Goal: Task Accomplishment & Management: Use online tool/utility

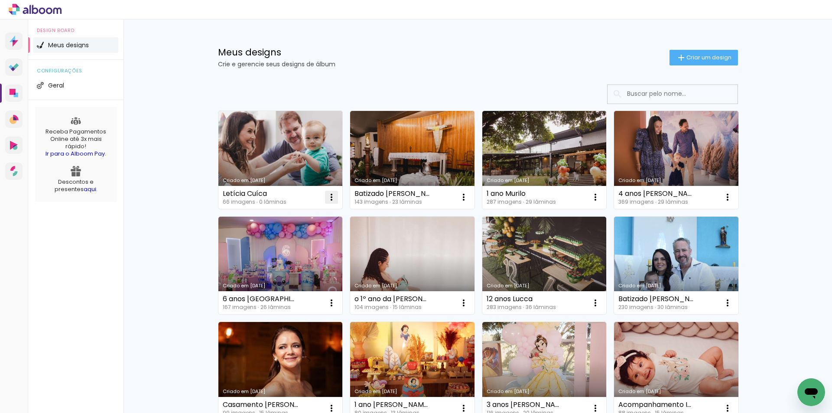
click at [328, 198] on iron-icon at bounding box center [331, 197] width 10 height 10
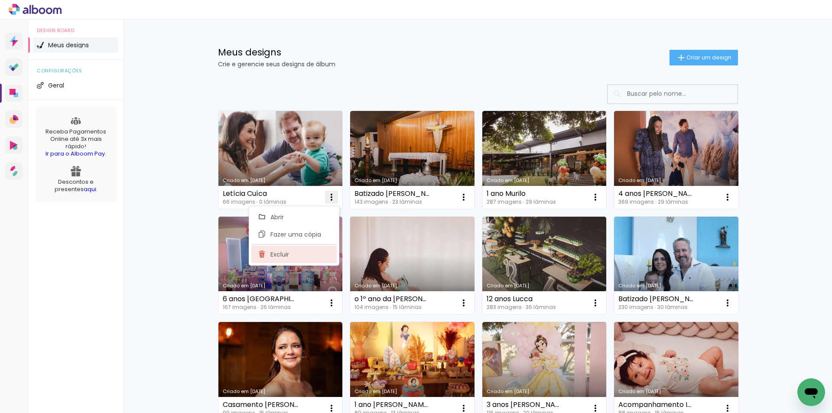
click at [277, 254] on span "Excluir" at bounding box center [280, 254] width 19 height 6
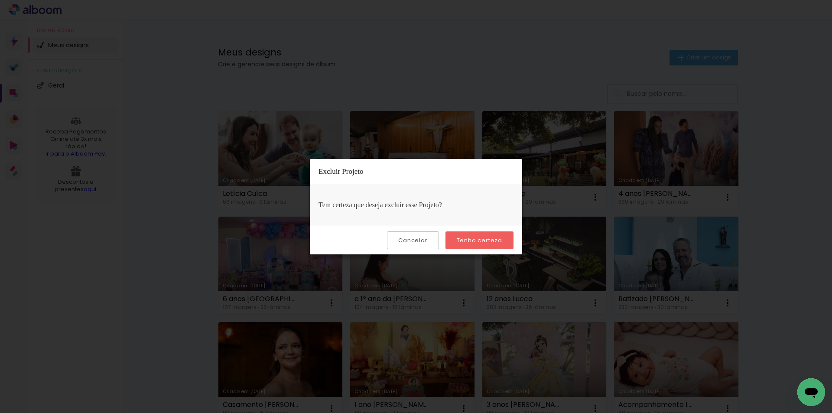
click at [0, 0] on slot "Tenho certeza" at bounding box center [0, 0] width 0 height 0
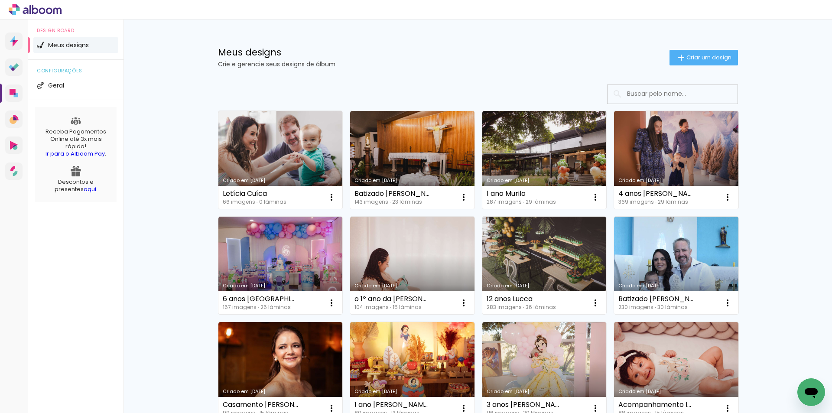
click at [478, 236] on div "Criado em 07/11/24 12 anos Lucca 283 imagens ∙ 36 lâminas Abrir Fazer uma cópia…" at bounding box center [544, 265] width 132 height 106
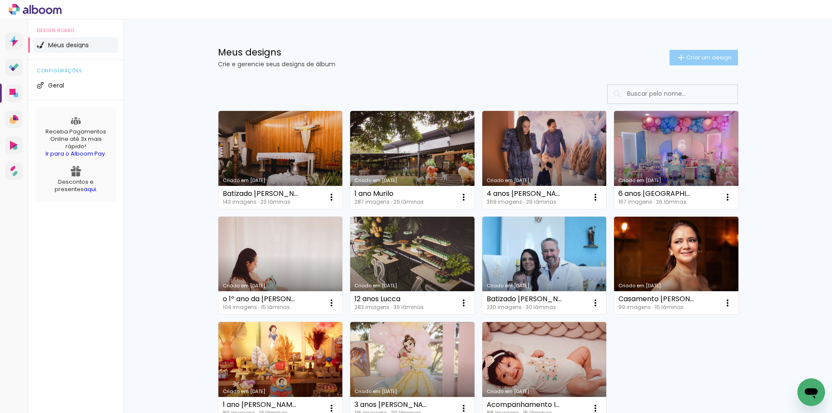
click at [689, 52] on paper-button "Criar um design" at bounding box center [704, 58] width 69 height 16
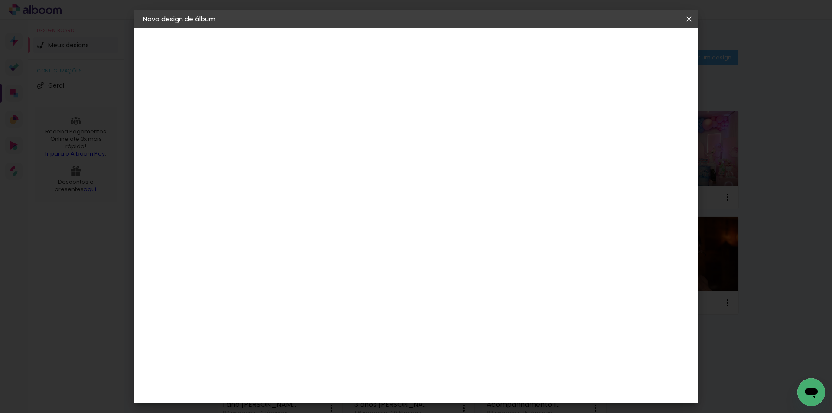
click at [288, 107] on paper-input-container "Título do álbum" at bounding box center [285, 117] width 6 height 22
type input "Letícia Cuíca"
type paper-input "Letícia Cuíca"
click at [374, 52] on paper-button "Avançar" at bounding box center [352, 46] width 42 height 15
click at [351, 164] on input at bounding box center [307, 165] width 88 height 11
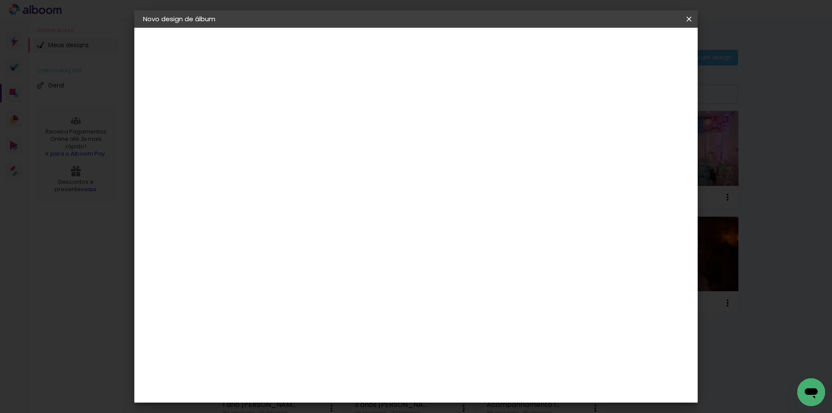
type input "ino"
type paper-input "ino"
click at [298, 196] on div "Inove" at bounding box center [288, 196] width 19 height 7
click at [0, 0] on slot "Avançar" at bounding box center [0, 0] width 0 height 0
click at [343, 356] on span "25 × 25" at bounding box center [323, 365] width 40 height 18
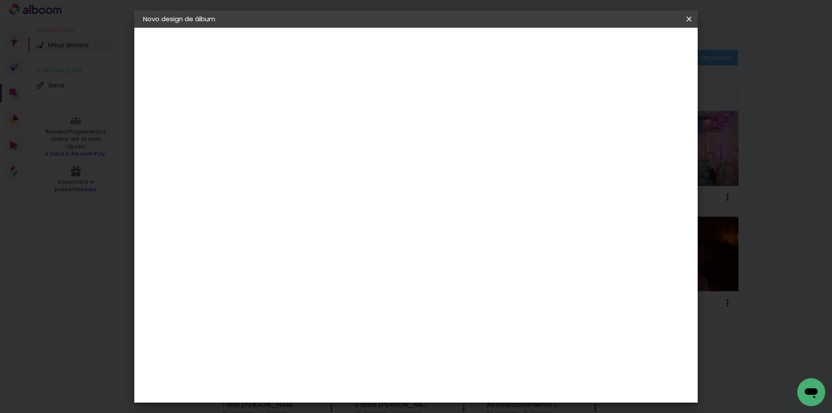
click at [0, 0] on slot "Avançar" at bounding box center [0, 0] width 0 height 0
click at [635, 46] on span "Iniciar design" at bounding box center [615, 46] width 39 height 6
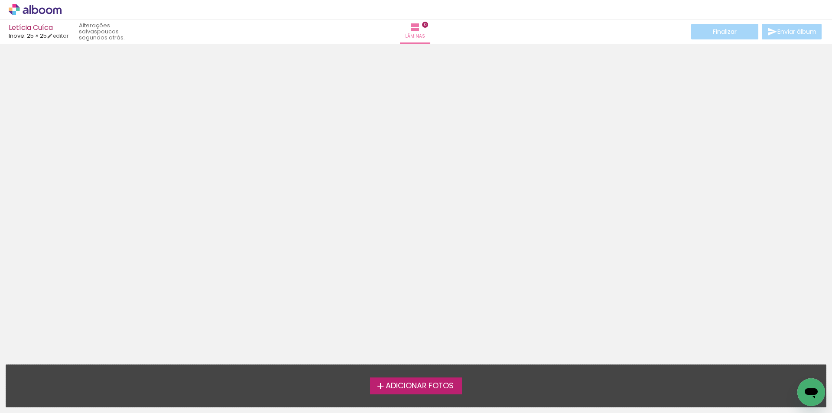
click at [403, 389] on span "Adicionar Fotos" at bounding box center [420, 386] width 68 height 8
click at [0, 0] on input "file" at bounding box center [0, 0] width 0 height 0
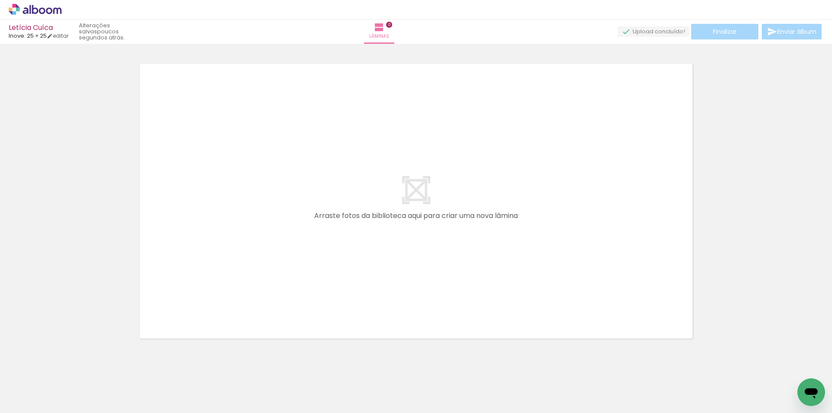
click at [34, 404] on span "Adicionar Fotos" at bounding box center [31, 402] width 26 height 10
click at [0, 0] on input "file" at bounding box center [0, 0] width 0 height 0
click at [33, 397] on span "Adicionar Fotos" at bounding box center [31, 402] width 26 height 10
click at [0, 0] on input "file" at bounding box center [0, 0] width 0 height 0
click at [39, 406] on span "Adicionar Fotos" at bounding box center [31, 402] width 26 height 10
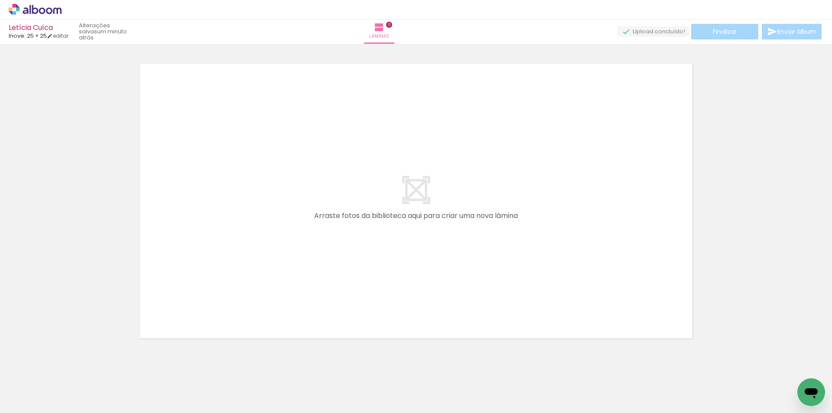
click at [0, 0] on input "file" at bounding box center [0, 0] width 0 height 0
